Goal: Navigation & Orientation: Find specific page/section

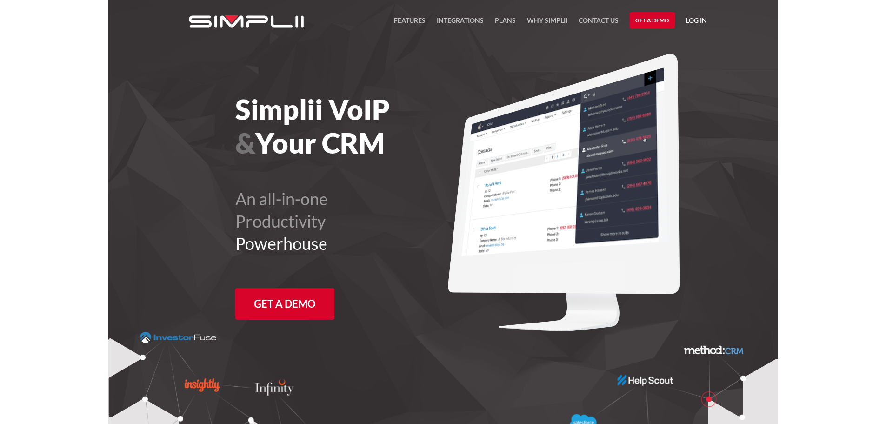
click at [689, 16] on link "Log in" at bounding box center [696, 22] width 21 height 14
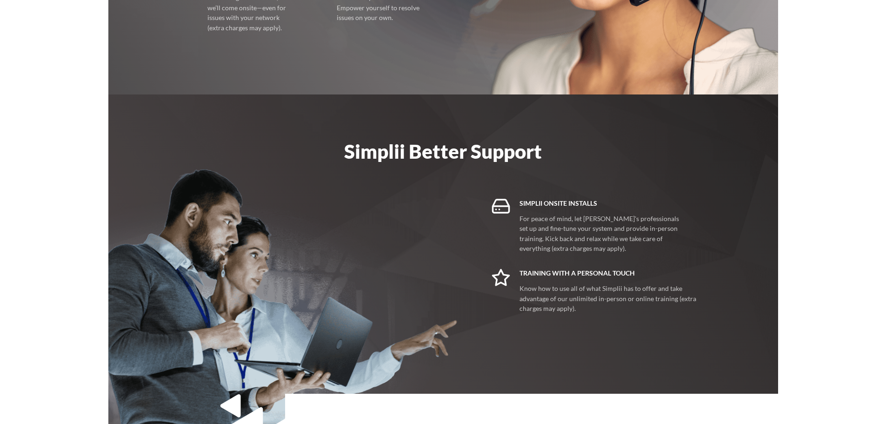
scroll to position [2356, 0]
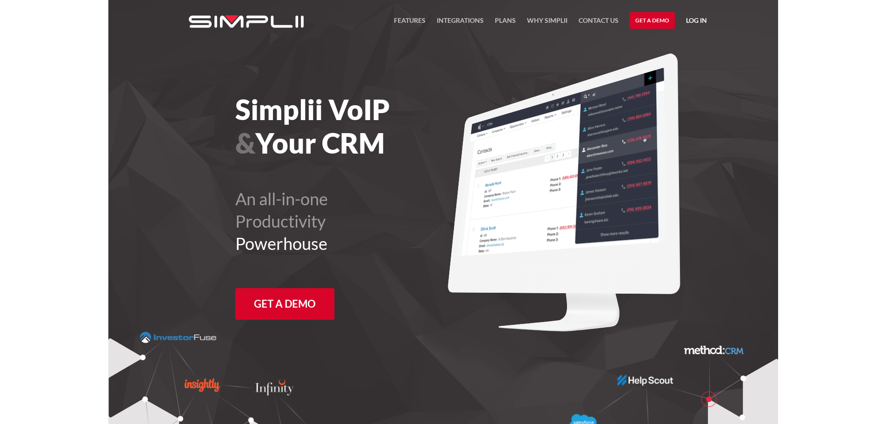
click at [699, 23] on link "Log in" at bounding box center [696, 22] width 21 height 14
click at [683, 46] on link "Manager Portal" at bounding box center [672, 48] width 59 height 15
